Goal: Information Seeking & Learning: Learn about a topic

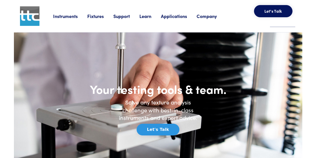
click at [150, 16] on link "Learn" at bounding box center [150, 16] width 22 height 6
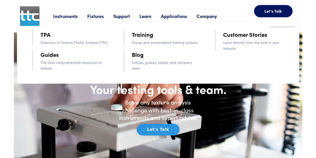
click at [142, 33] on link "Training" at bounding box center [143, 34] width 22 height 9
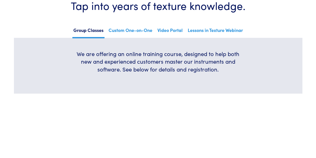
scroll to position [246, 0]
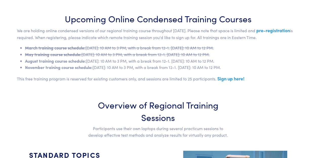
drag, startPoint x: 286, startPoint y: 67, endPoint x: 25, endPoint y: 66, distance: 261.0
click at [25, 66] on ul "March training course schedule: [DATE]: 10 AM to 3 PM, with a break from 12-1. …" at bounding box center [158, 58] width 283 height 26
copy li "November training course schedule: [DATE]: 10 AM to 3 PM, with a break from 12-…"
